Goal: Task Accomplishment & Management: Use online tool/utility

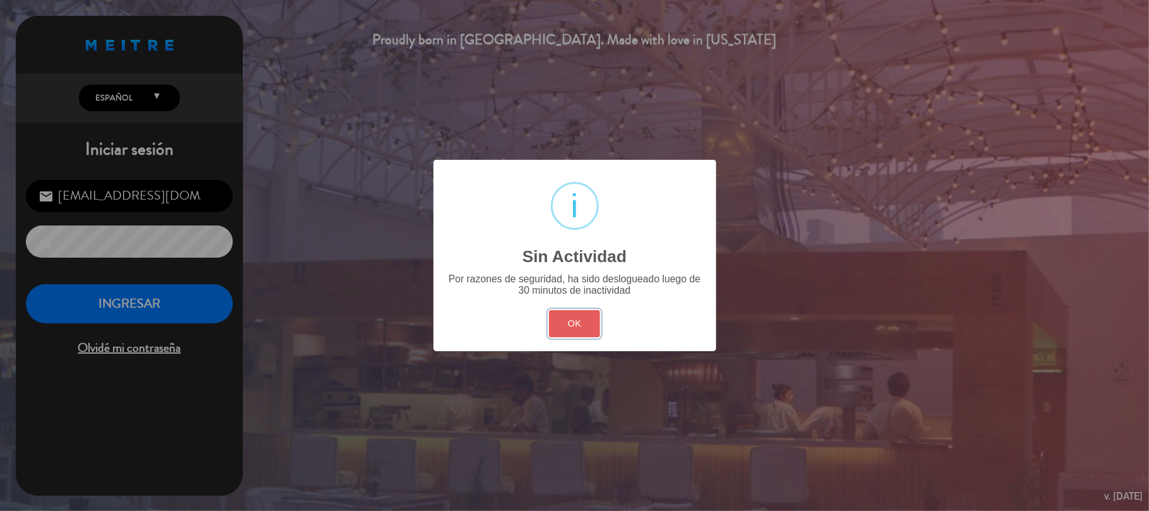
click at [579, 324] on button "OK" at bounding box center [574, 323] width 51 height 27
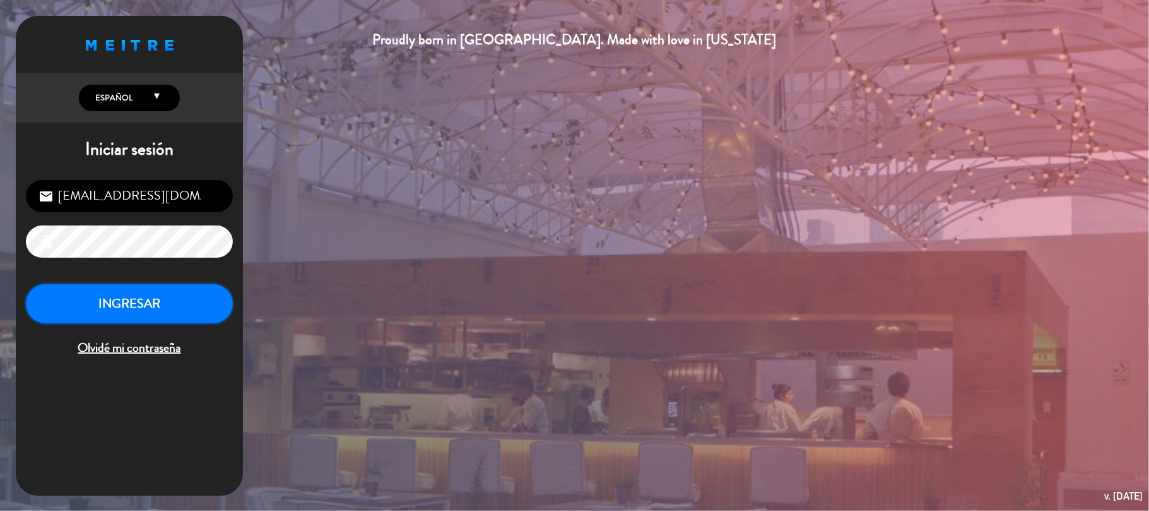
click at [195, 301] on button "INGRESAR" at bounding box center [129, 304] width 207 height 40
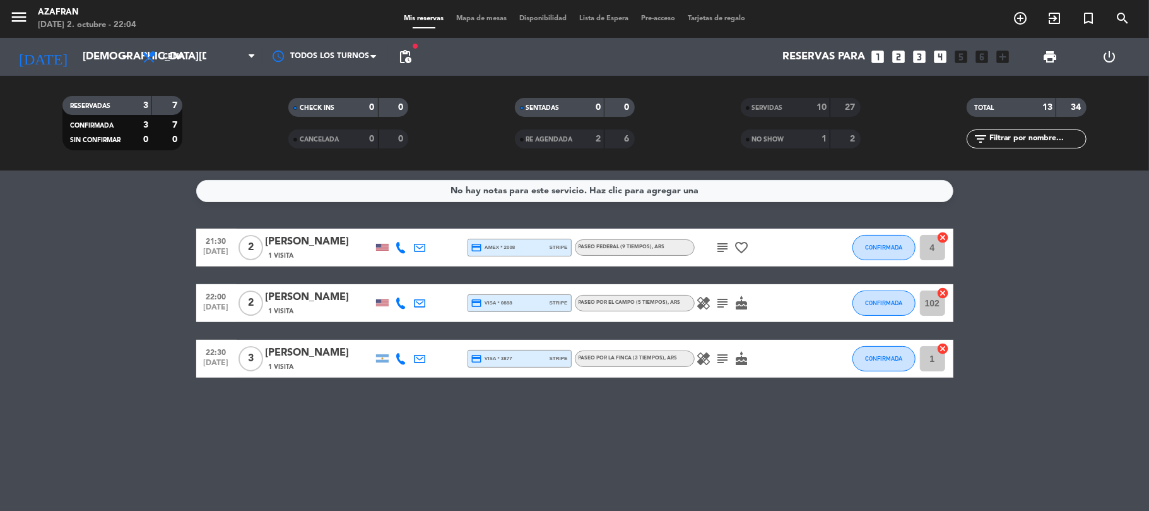
click at [162, 268] on bookings-row "21:30 [DATE] 2 [PERSON_NAME] 1 Visita credit_card amex * 2008 stripe Paseo Fede…" at bounding box center [574, 302] width 1149 height 149
click at [867, 250] on span "CONFIRMADA" at bounding box center [883, 247] width 37 height 7
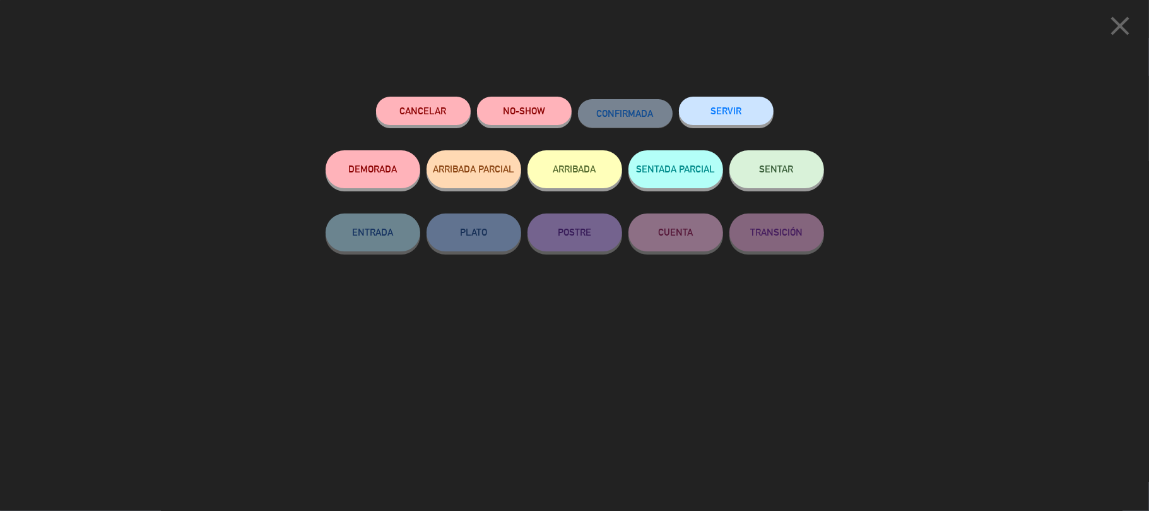
click at [708, 105] on button "SERVIR" at bounding box center [726, 111] width 95 height 28
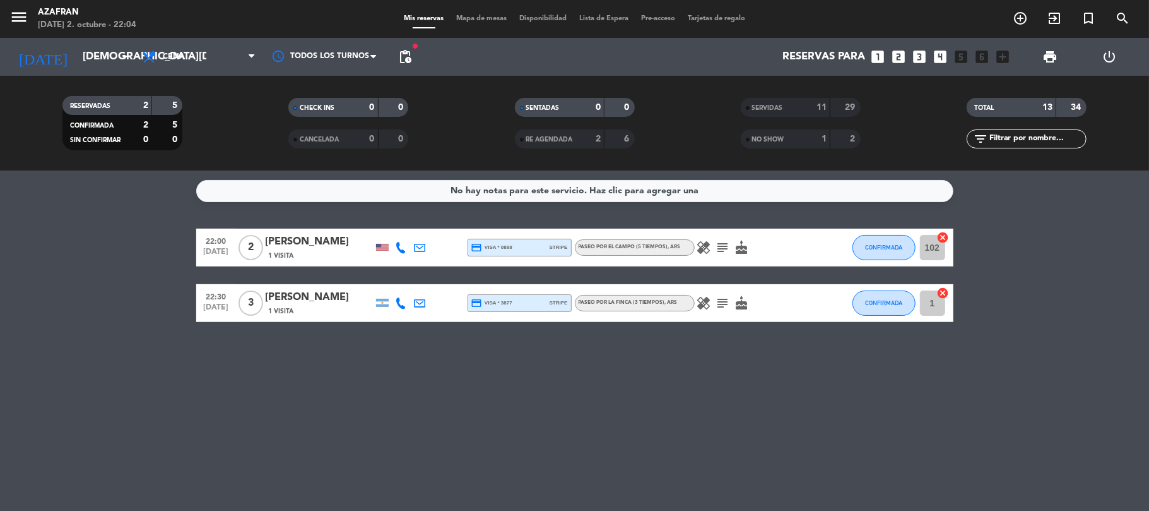
click at [280, 401] on div "No hay notas para este servicio. Haz clic para agregar una 22:00 [DATE] 2 [PERS…" at bounding box center [574, 340] width 1149 height 340
click at [873, 247] on span "CONFIRMADA" at bounding box center [883, 247] width 37 height 7
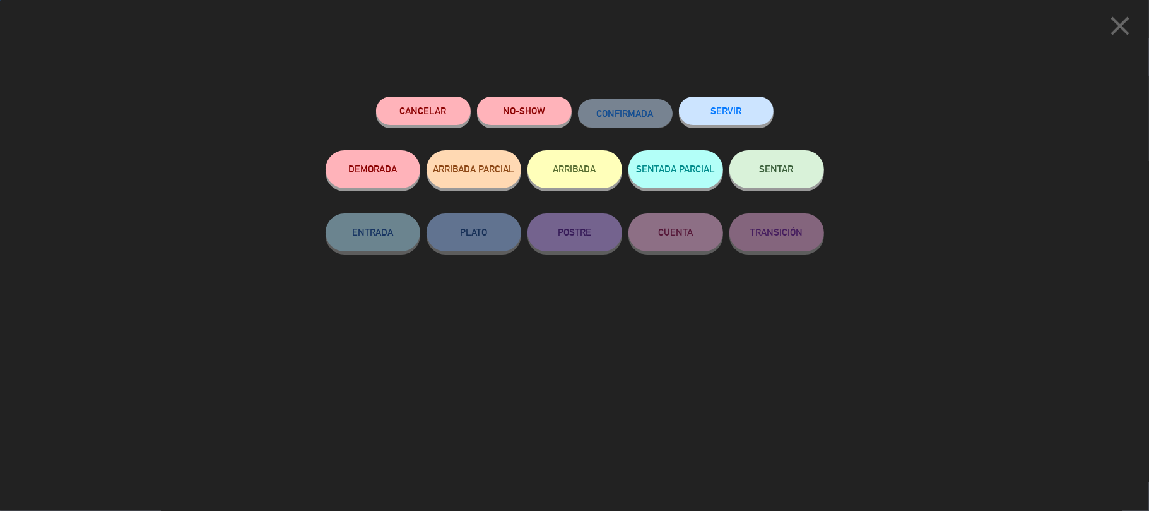
click at [711, 111] on button "SERVIR" at bounding box center [726, 111] width 95 height 28
